Goal: Task Accomplishment & Management: Use online tool/utility

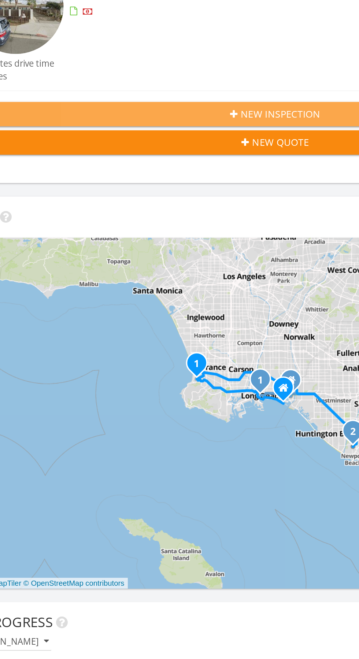
scroll to position [85, 0]
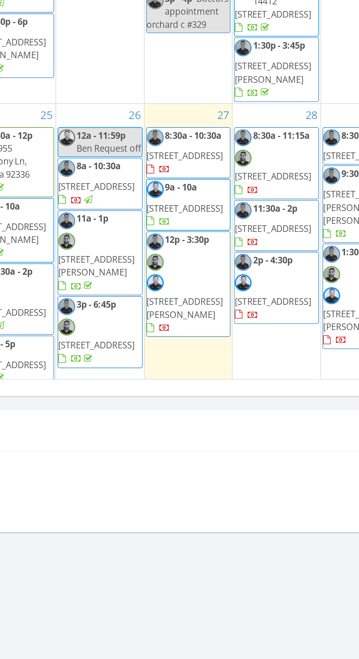
scroll to position [531, 0]
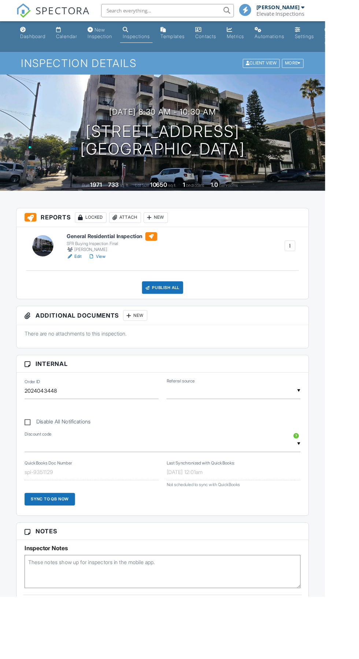
click at [181, 317] on div "Publish All" at bounding box center [180, 318] width 46 height 14
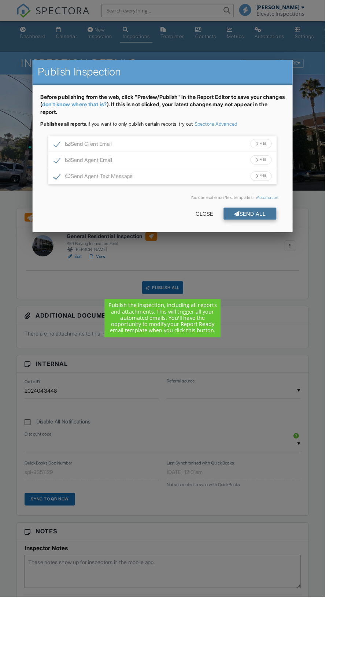
click at [305, 234] on div "Send All" at bounding box center [276, 235] width 59 height 13
